Goal: Check status

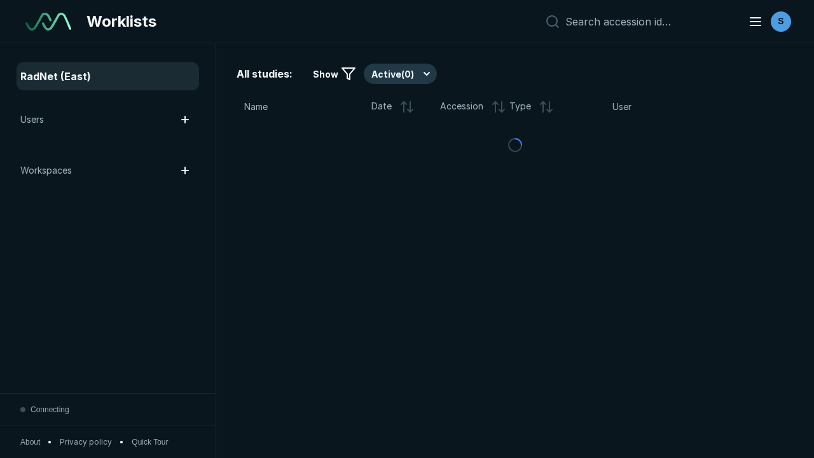
scroll to position [3268, 4120]
